Goal: Task Accomplishment & Management: Understand process/instructions

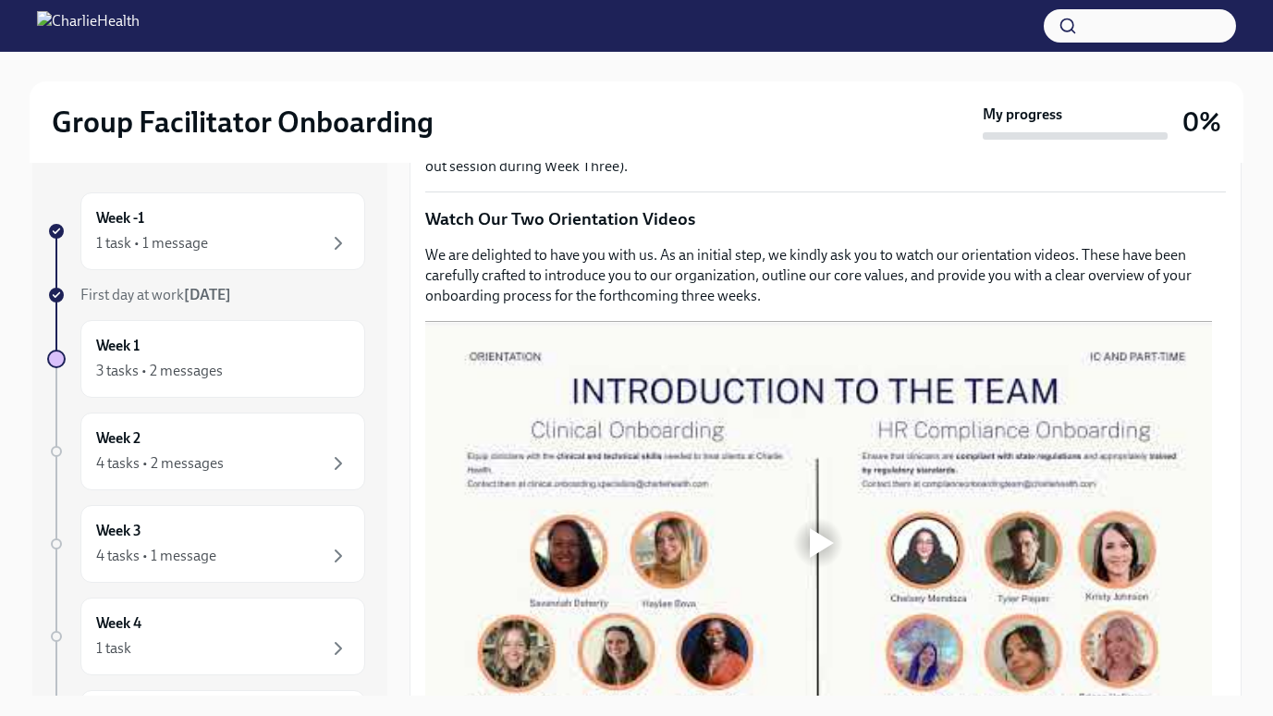
scroll to position [832, 0]
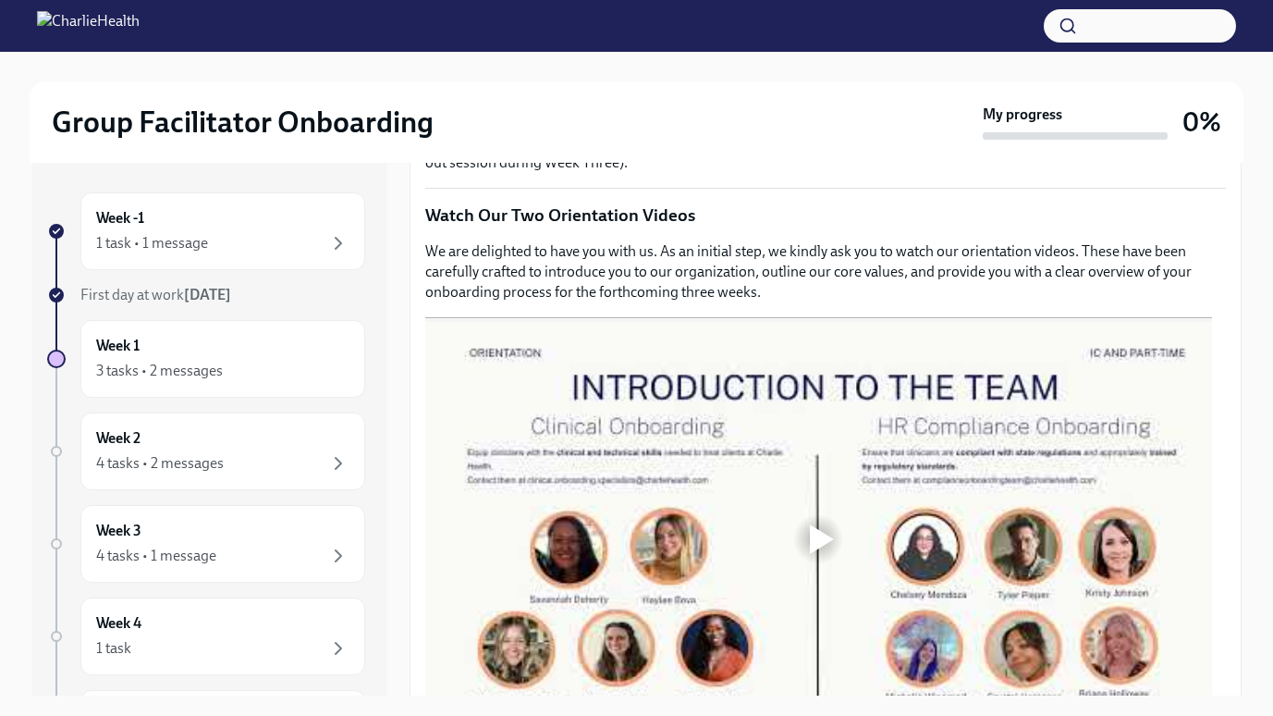
click at [810, 524] on div at bounding box center [822, 539] width 24 height 30
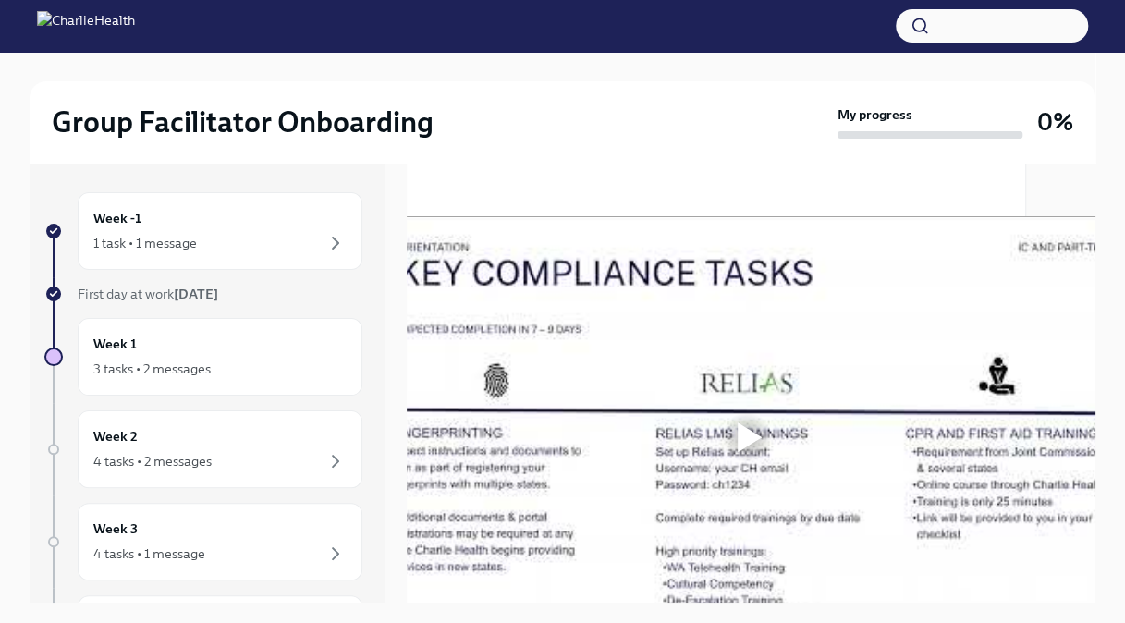
scroll to position [1419, 69]
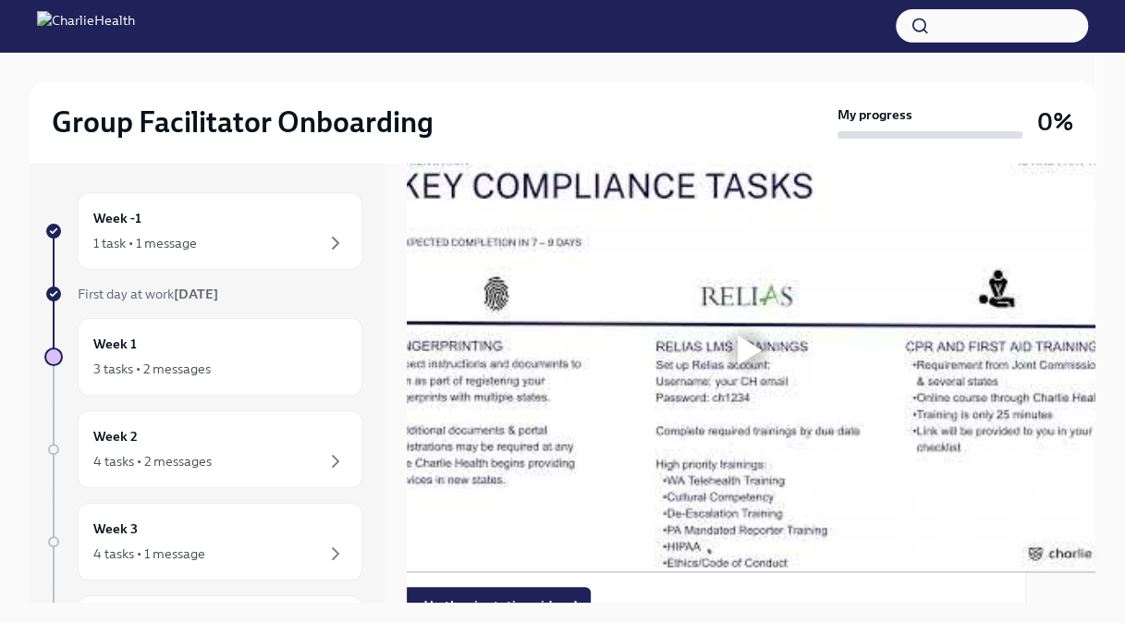
click at [765, 321] on div at bounding box center [747, 350] width 59 height 59
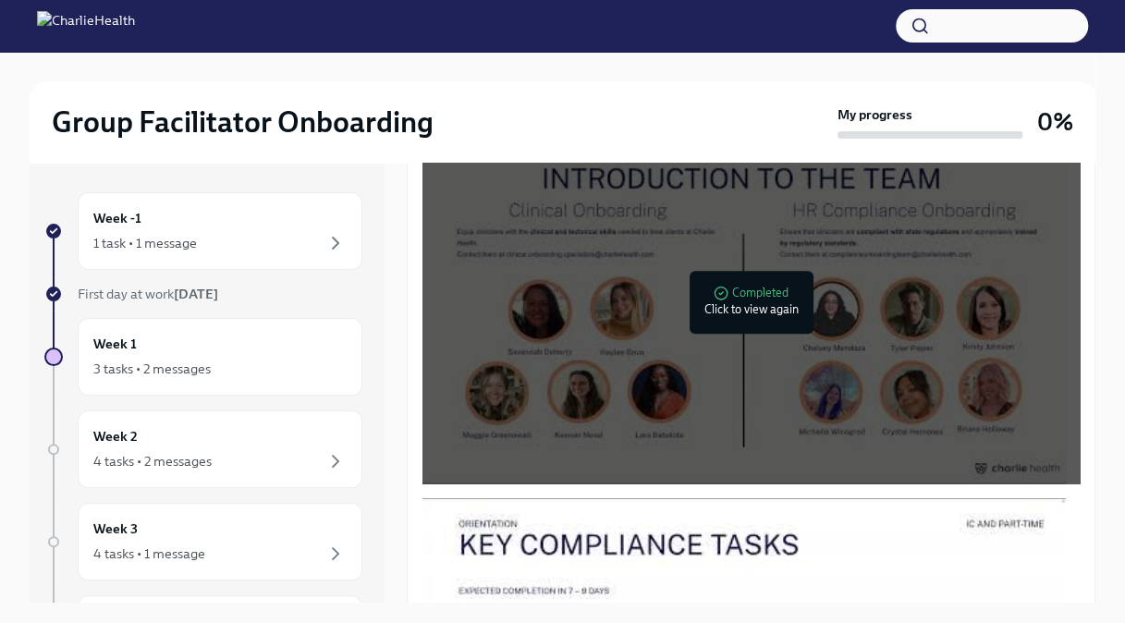
scroll to position [967, 0]
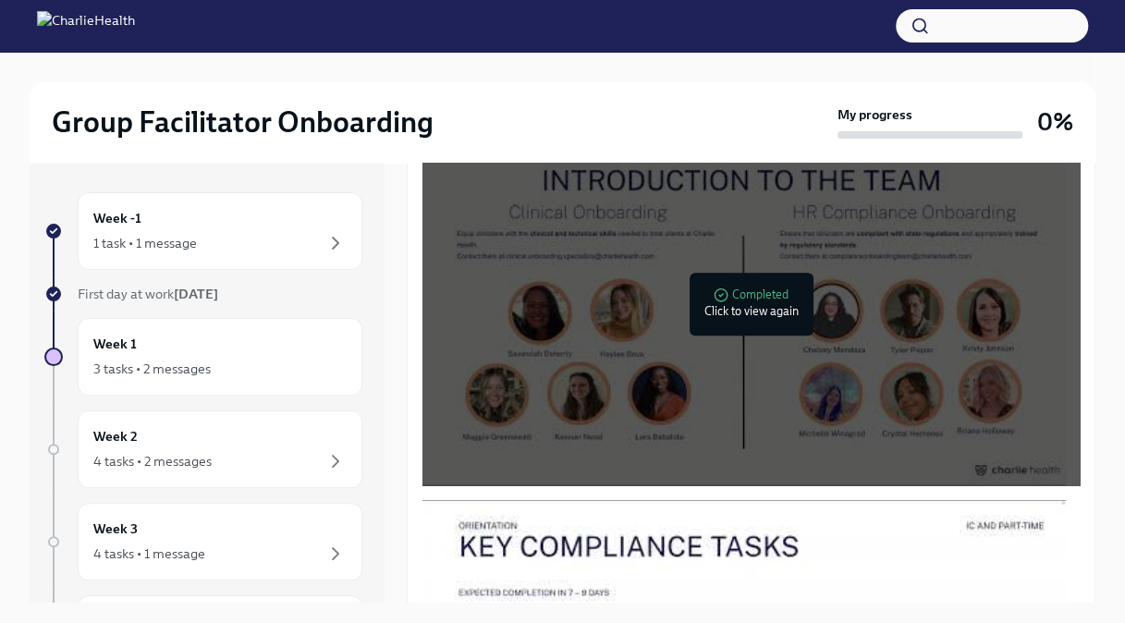
click at [816, 364] on div at bounding box center [745, 304] width 644 height 362
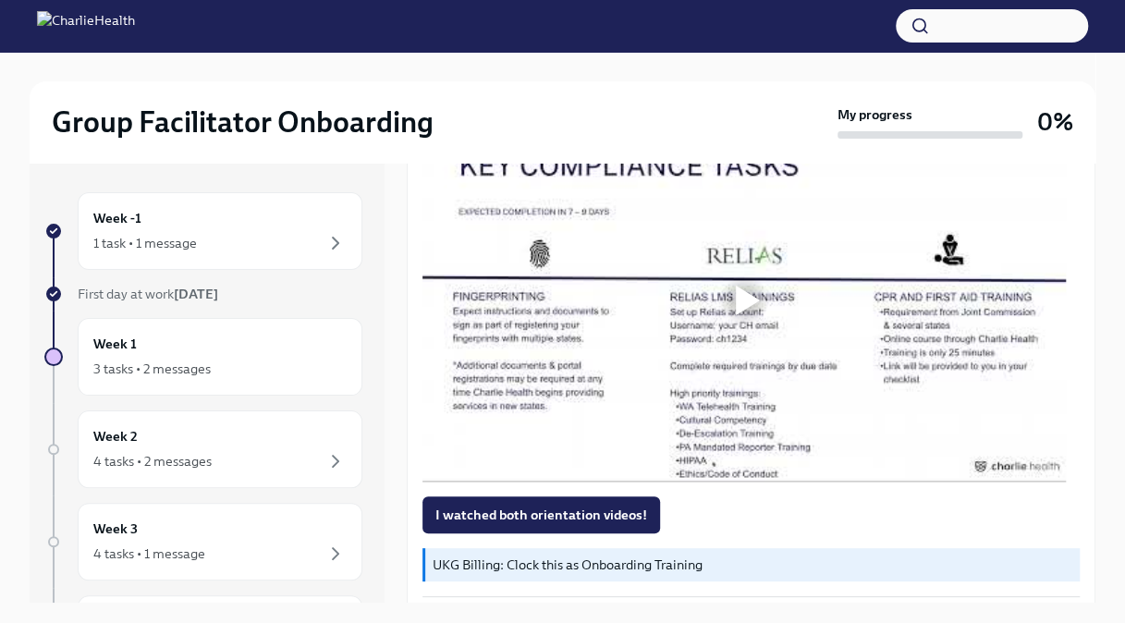
scroll to position [1347, 0]
click at [715, 266] on div at bounding box center [745, 301] width 644 height 362
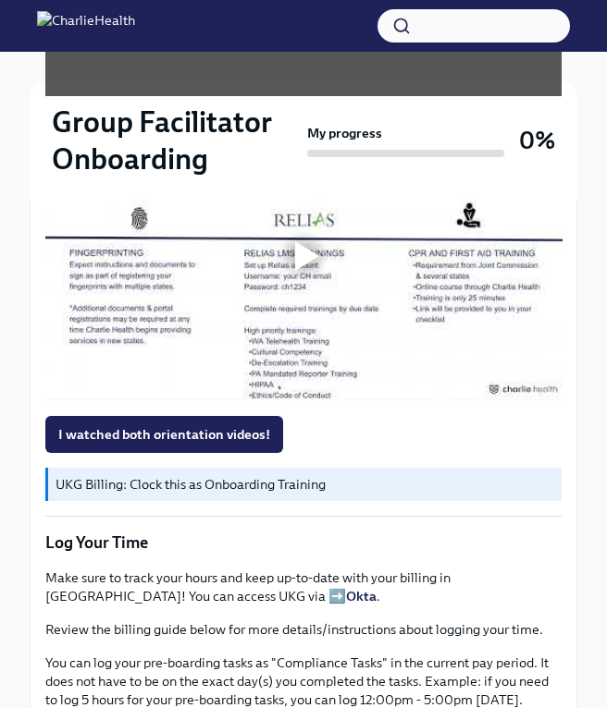
scroll to position [1387, 0]
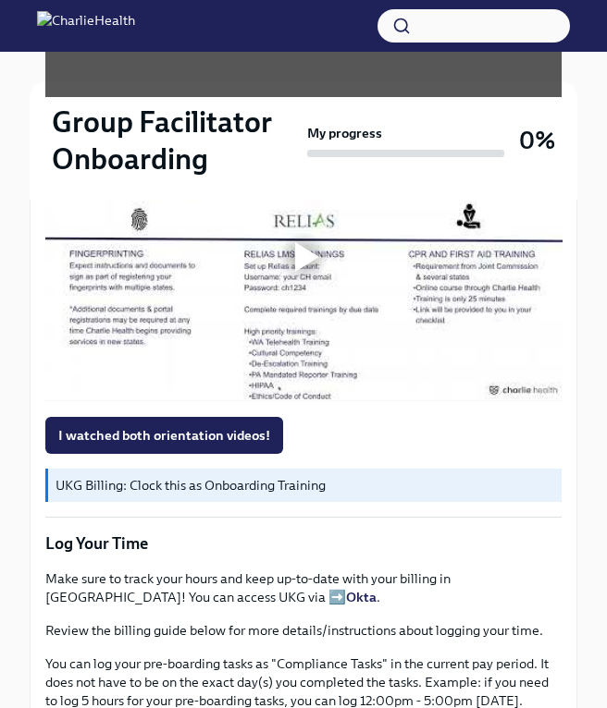
click at [391, 306] on div at bounding box center [303, 257] width 517 height 290
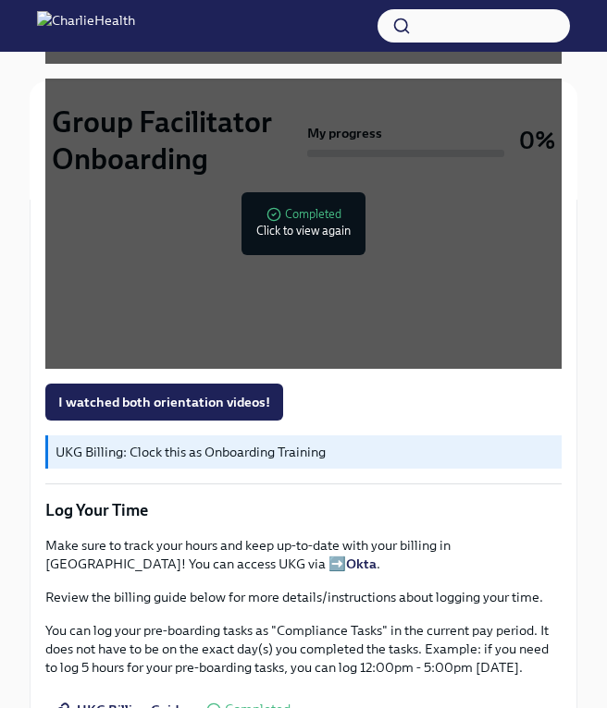
scroll to position [1572, 0]
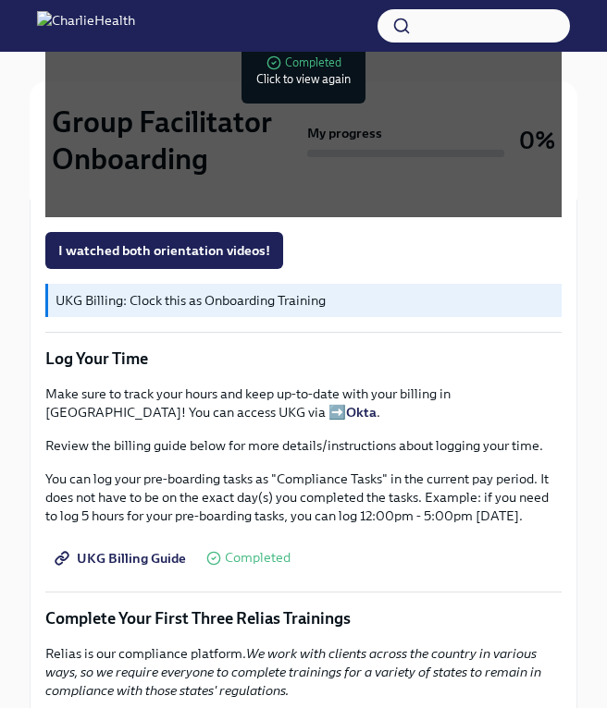
click at [144, 251] on span "I watched both orientation videos!" at bounding box center [164, 250] width 212 height 18
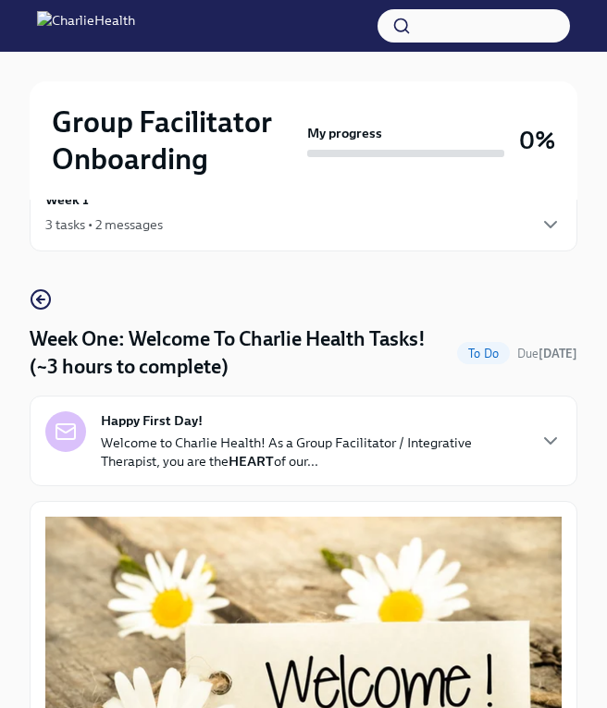
scroll to position [0, 0]
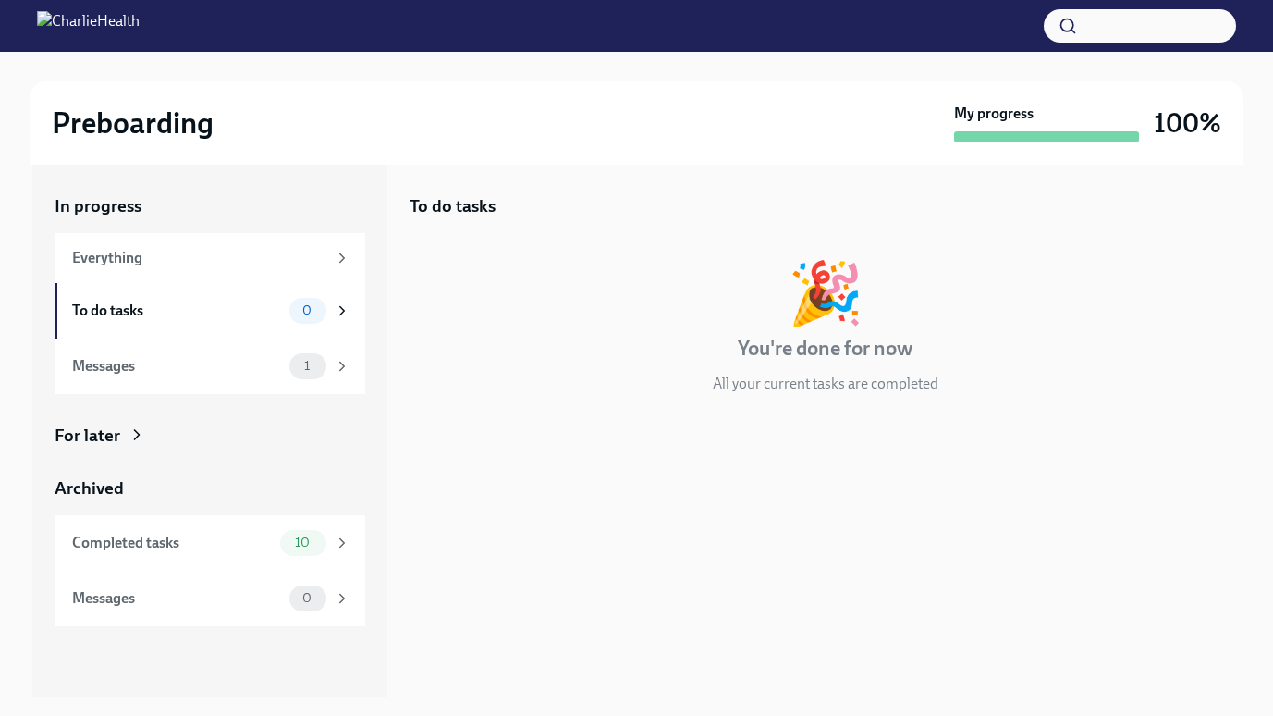
click at [169, 140] on h2 "Preboarding" at bounding box center [133, 122] width 162 height 37
